Goal: Information Seeking & Learning: Learn about a topic

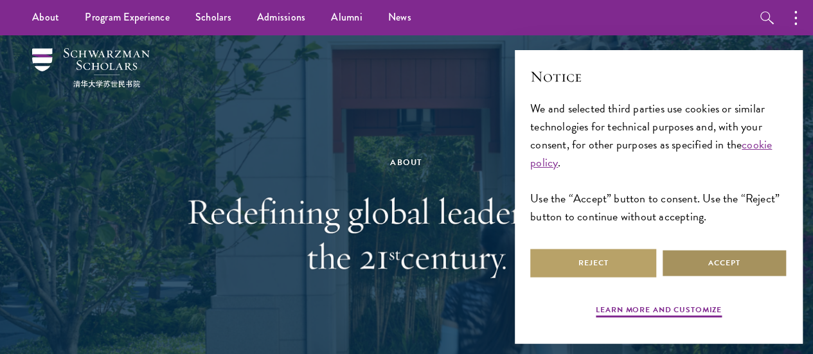
click at [724, 250] on button "Accept" at bounding box center [724, 263] width 126 height 29
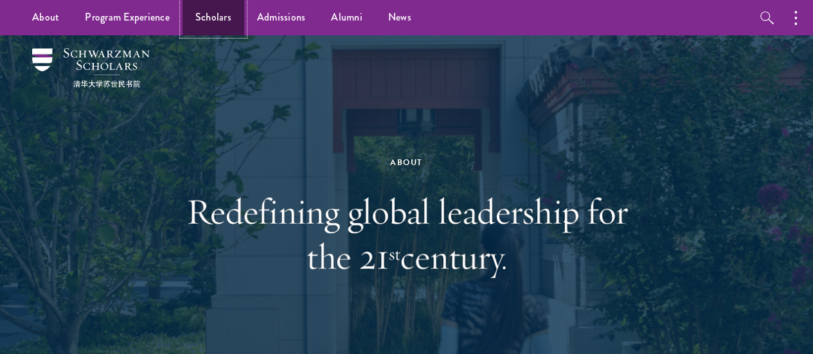
click at [217, 25] on link "Scholars" at bounding box center [213, 17] width 62 height 35
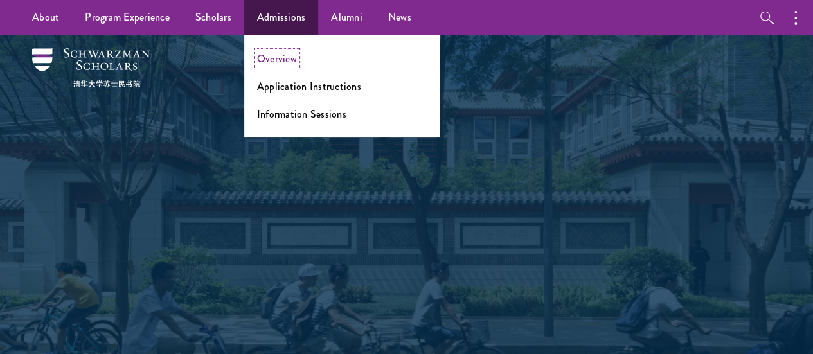
click at [274, 58] on link "Overview" at bounding box center [277, 58] width 40 height 15
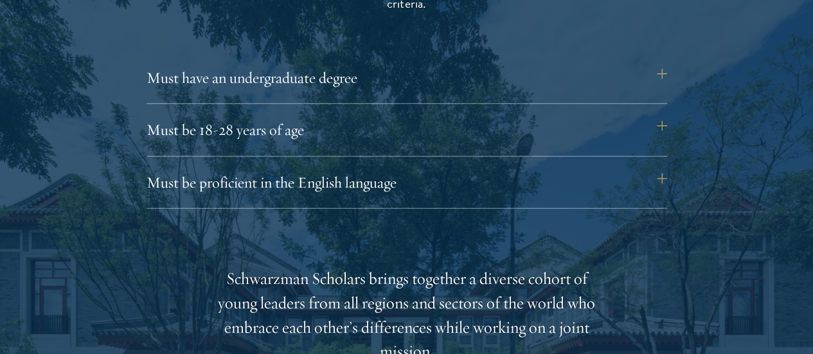
scroll to position [1790, 0]
